Goal: Task Accomplishment & Management: Complete application form

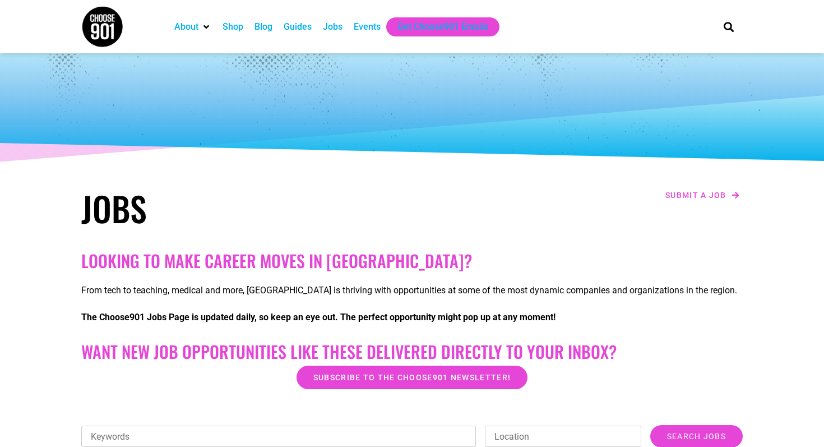
scroll to position [3020, 0]
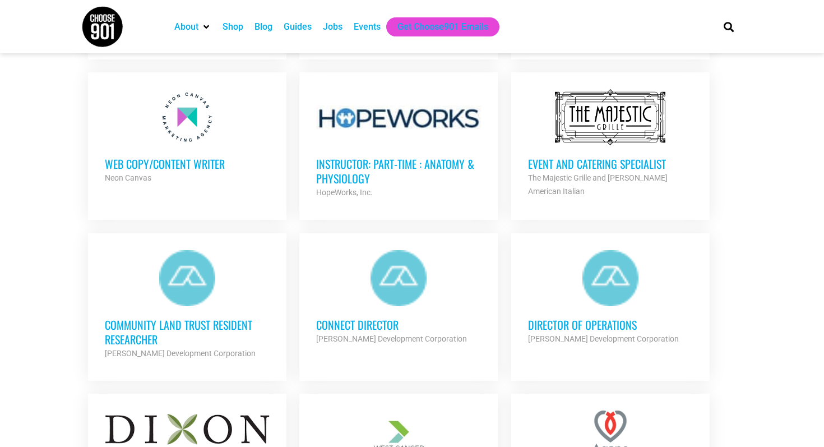
scroll to position [1591, 0]
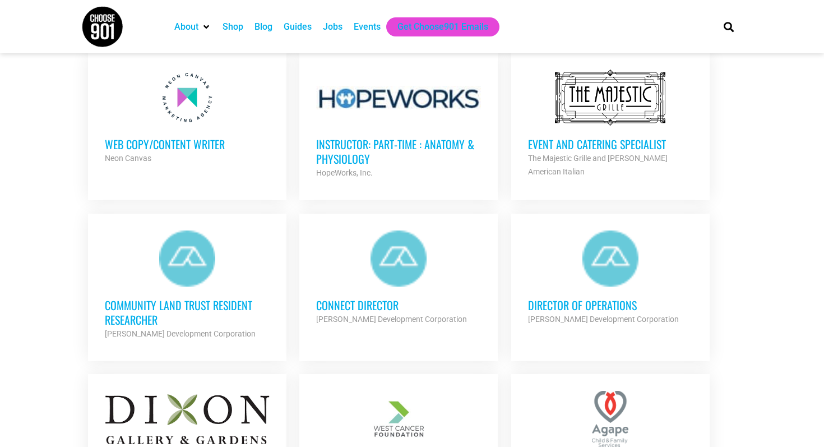
click at [164, 230] on div at bounding box center [187, 258] width 165 height 56
click at [182, 230] on div at bounding box center [187, 258] width 165 height 56
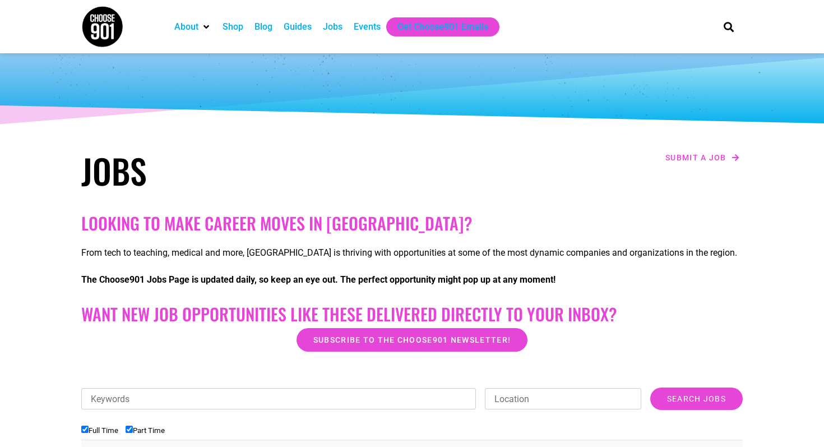
scroll to position [0, 0]
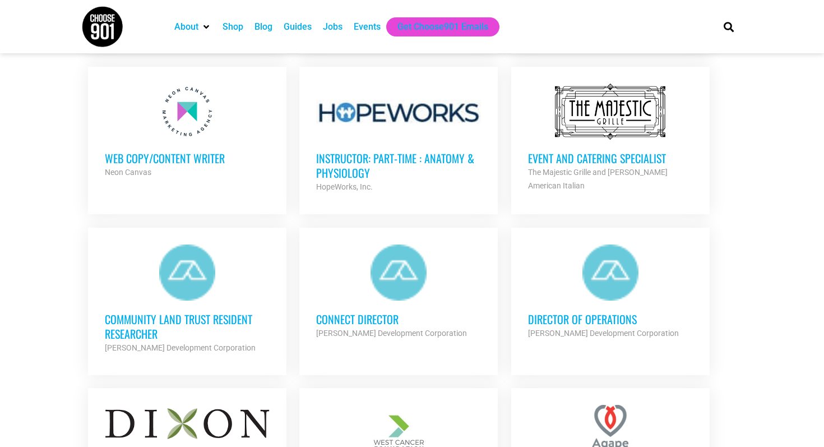
scroll to position [1541, 0]
